Goal: Navigation & Orientation: Find specific page/section

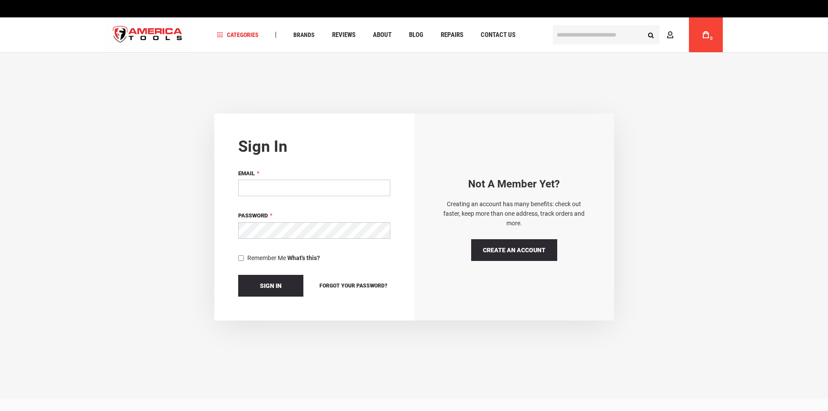
type input "**********"
drag, startPoint x: 0, startPoint y: 0, endPoint x: 250, endPoint y: 278, distance: 374.4
click at [250, 278] on button "Sign In" at bounding box center [270, 286] width 65 height 22
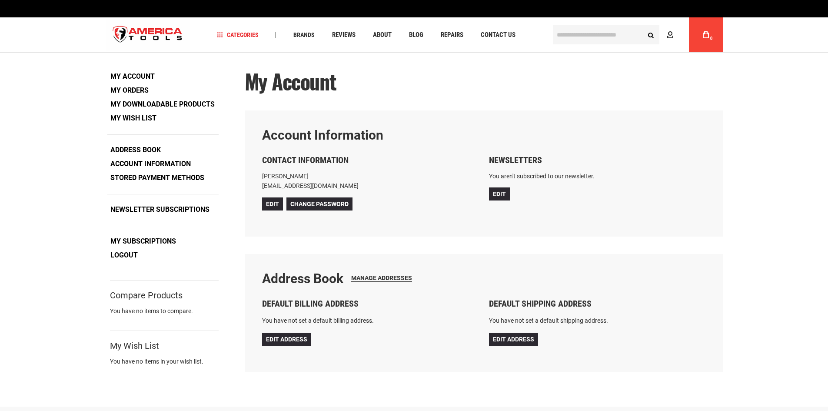
click at [798, 401] on div "Language English Español Need Help? +1 305-513-9914 Free Shipping Over $150 Fin…" at bounding box center [414, 344] width 828 height 689
click at [796, 408] on div "work with latest technology - build the future" at bounding box center [414, 417] width 828 height 23
click at [482, 33] on span "Contact Us" at bounding box center [498, 35] width 35 height 7
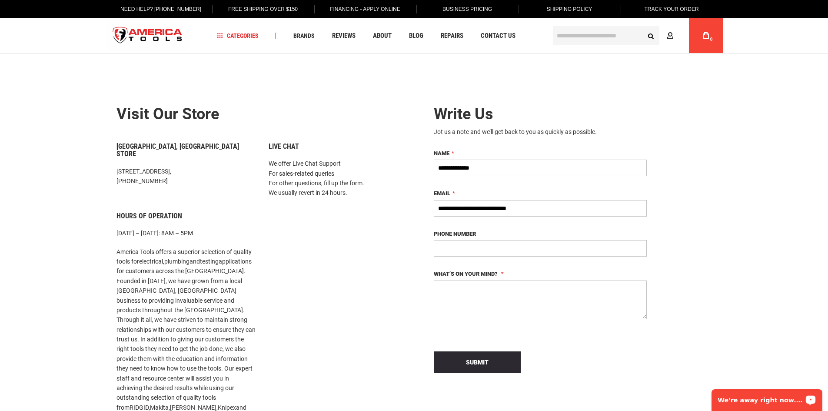
click at [787, 396] on p "We're away right now. Please check back later!" at bounding box center [761, 399] width 86 height 7
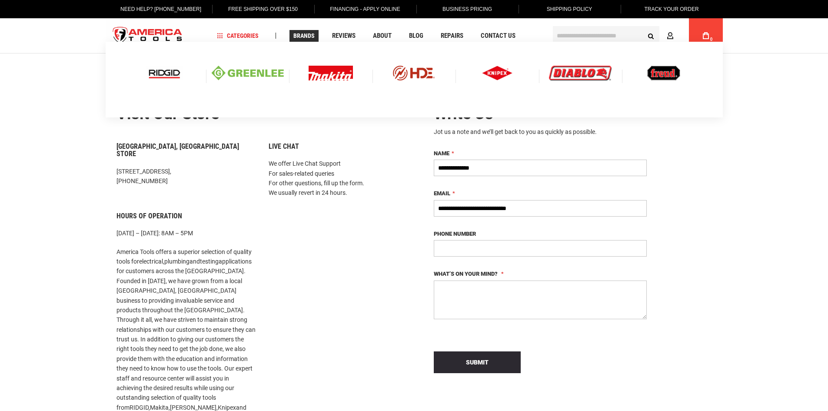
type input "**********"
click at [173, 76] on img at bounding box center [164, 73] width 36 height 15
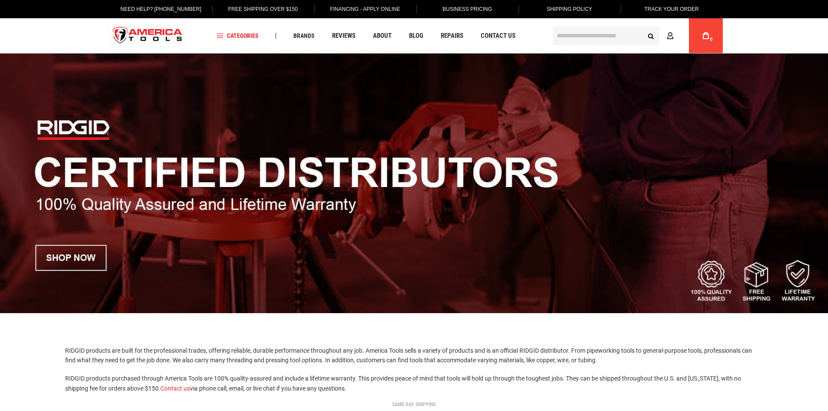
drag, startPoint x: 170, startPoint y: 33, endPoint x: 261, endPoint y: 73, distance: 99.4
click at [170, 33] on img "store logo" at bounding box center [148, 36] width 84 height 33
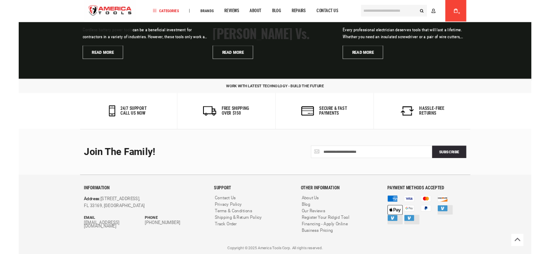
scroll to position [1970, 0]
